Goal: Information Seeking & Learning: Get advice/opinions

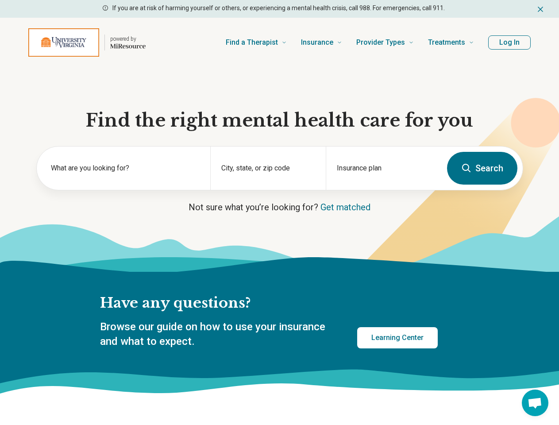
click at [541, 9] on icon "Dismiss" at bounding box center [541, 9] width 4 height 4
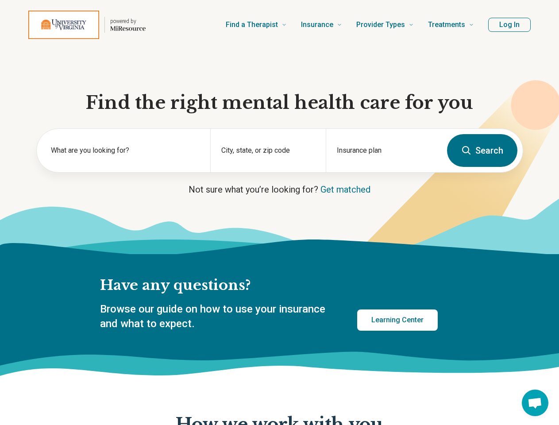
click at [510, 43] on div "powered by Find a Therapist Mental Health Conditions [MEDICAL_DATA] Anxiety [ME…" at bounding box center [279, 25] width 559 height 50
click at [124, 172] on div "What are you looking for?" at bounding box center [124, 150] width 174 height 43
click at [268, 172] on div "City, state, or zip code" at bounding box center [268, 150] width 116 height 43
click at [384, 172] on div "Insurance plan" at bounding box center [384, 150] width 116 height 43
click at [535, 403] on span "Open chat" at bounding box center [535, 404] width 15 height 12
